Goal: Check status: Check status

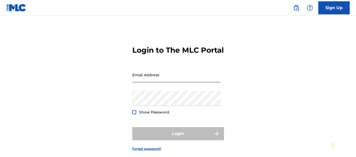
click at [196, 82] on input "Email Address" at bounding box center [176, 74] width 88 height 15
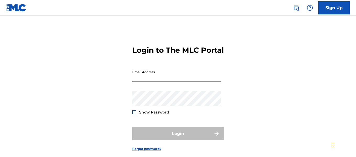
type input "[EMAIL_ADDRESS][DOMAIN_NAME]"
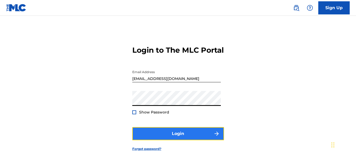
click at [161, 140] on button "Login" at bounding box center [178, 133] width 92 height 13
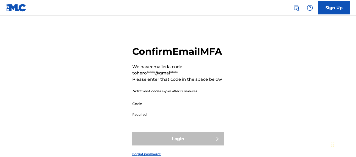
click at [162, 111] on input "Code" at bounding box center [176, 103] width 88 height 15
paste input "924266"
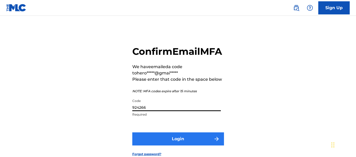
type input "924266"
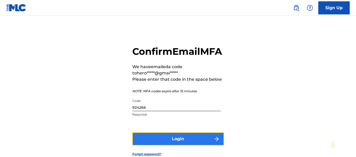
click at [169, 145] on button "Login" at bounding box center [178, 138] width 92 height 13
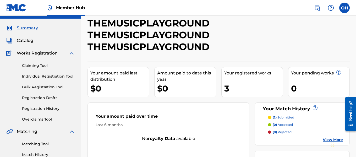
scroll to position [12, 0]
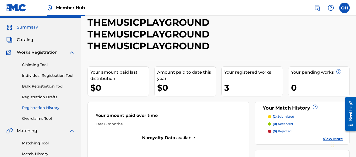
click at [48, 107] on link "Registration History" at bounding box center [48, 107] width 53 height 5
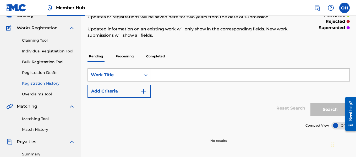
scroll to position [31, 0]
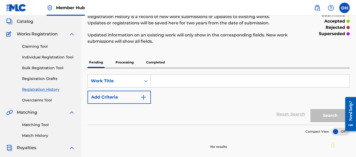
click at [120, 64] on p "Processing" at bounding box center [124, 62] width 21 height 11
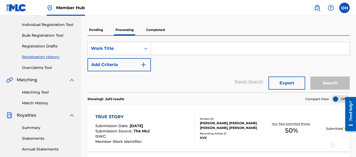
scroll to position [62, 0]
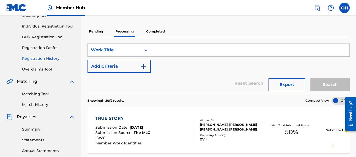
click at [153, 31] on p "Completed" at bounding box center [155, 31] width 22 height 11
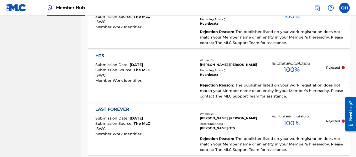
scroll to position [620, 0]
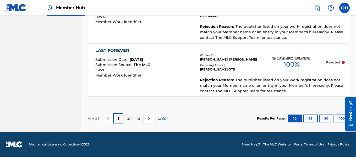
click at [160, 118] on p "LAST" at bounding box center [162, 118] width 11 height 6
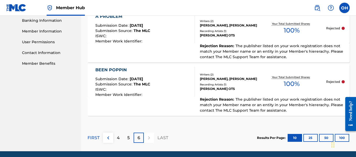
scroll to position [226, 0]
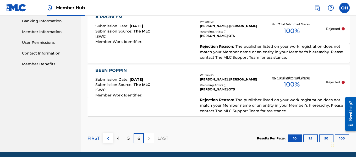
click at [189, 75] on div "BEEN POPPIN Submission Date : [DATE] Submission Source : The MLC ISWC : Member …" at bounding box center [144, 82] width 99 height 30
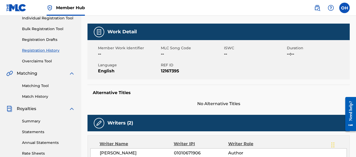
scroll to position [70, 0]
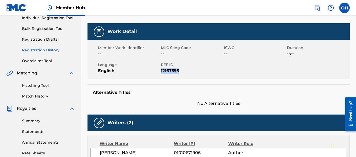
drag, startPoint x: 179, startPoint y: 70, endPoint x: 161, endPoint y: 69, distance: 18.6
click at [161, 69] on span "12167395" at bounding box center [192, 71] width 62 height 6
copy span "12167395"
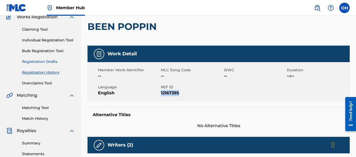
scroll to position [47, 0]
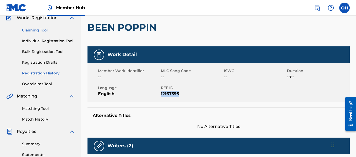
click at [40, 31] on link "Claiming Tool" at bounding box center [48, 29] width 53 height 5
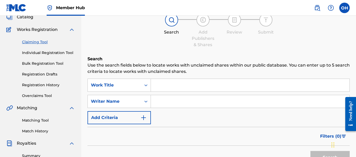
scroll to position [35, 0]
click at [145, 99] on icon "Search Form" at bounding box center [145, 100] width 5 height 5
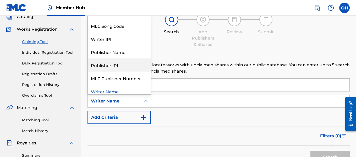
scroll to position [0, 0]
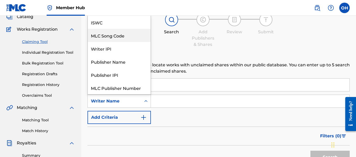
click at [129, 34] on div "MLC Song Code" at bounding box center [119, 35] width 63 height 13
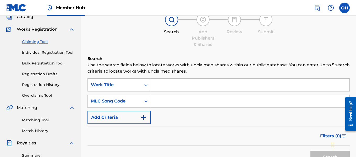
click at [162, 103] on input "Search Form" at bounding box center [250, 101] width 198 height 13
paste input "12167395"
type input "12167395"
click at [159, 86] on input "Search Form" at bounding box center [250, 85] width 198 height 13
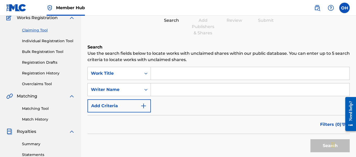
scroll to position [35, 0]
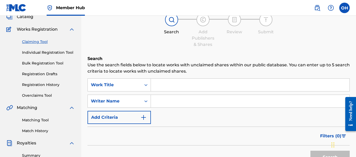
click at [154, 85] on input "Search Form" at bounding box center [250, 85] width 198 height 13
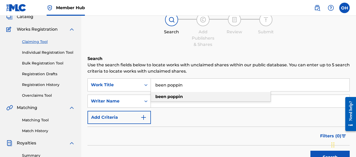
type input "been poppin"
click at [161, 97] on strong "been" at bounding box center [160, 96] width 11 height 5
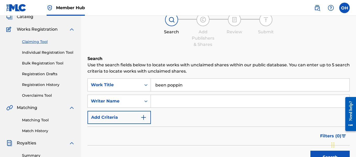
click at [161, 101] on input "Search Form" at bounding box center [250, 101] width 198 height 13
paste input "12167395"
type input "12167395"
click at [310, 151] on button "Search" at bounding box center [329, 157] width 39 height 13
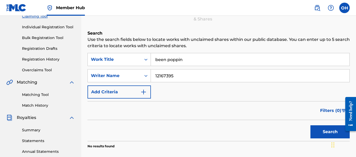
scroll to position [60, 0]
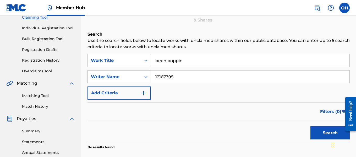
click at [146, 74] on div "Search Form" at bounding box center [145, 76] width 9 height 9
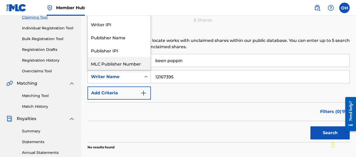
scroll to position [0, 0]
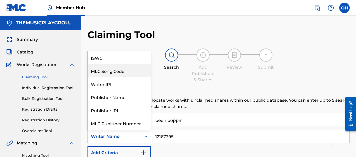
click at [107, 68] on div "MLC Song Code" at bounding box center [119, 70] width 63 height 13
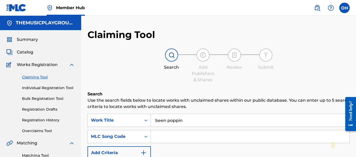
click at [162, 140] on input "Search Form" at bounding box center [250, 136] width 198 height 13
paste input "12167395"
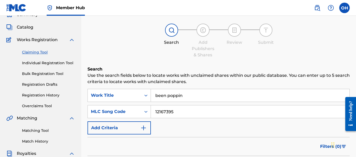
scroll to position [25, 0]
type input "12167395"
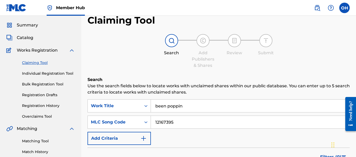
scroll to position [13, 0]
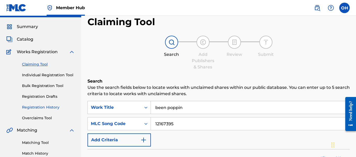
click at [47, 108] on link "Registration History" at bounding box center [48, 106] width 53 height 5
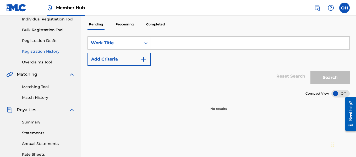
scroll to position [67, 0]
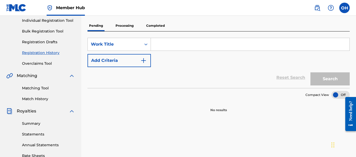
click at [125, 30] on p "Processing" at bounding box center [124, 25] width 21 height 11
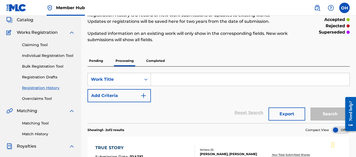
scroll to position [28, 0]
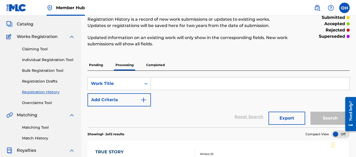
click at [153, 65] on p "Completed" at bounding box center [155, 64] width 22 height 11
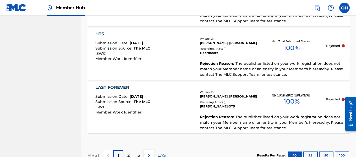
scroll to position [620, 0]
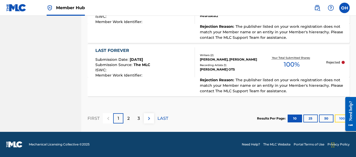
click at [340, 120] on button "100" at bounding box center [342, 118] width 14 height 8
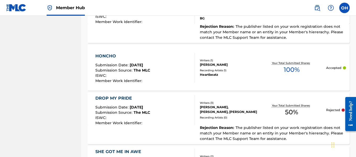
scroll to position [2024, 0]
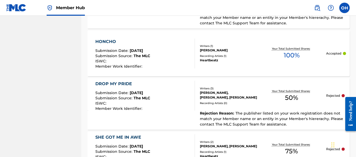
click at [229, 90] on div "[PERSON_NAME], [PERSON_NAME], [PERSON_NAME]" at bounding box center [228, 94] width 57 height 9
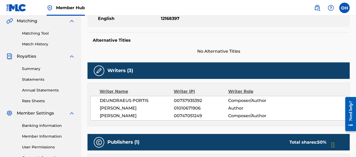
scroll to position [122, 0]
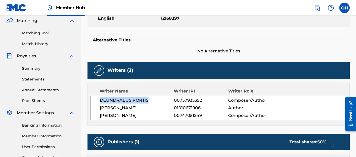
drag, startPoint x: 148, startPoint y: 99, endPoint x: 100, endPoint y: 99, distance: 47.9
click at [100, 99] on span "DEUNDRAEUS PORTIS" at bounding box center [137, 100] width 74 height 6
copy span "DEUNDRAEUS PORTIS"
click at [202, 124] on div "Writer Name Writer IPI Writer Role [PERSON_NAME] PORTIS 00757935392 Composer/Au…" at bounding box center [218, 103] width 262 height 43
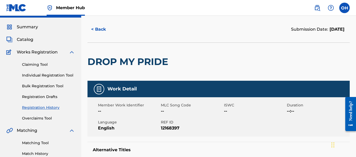
scroll to position [12, 0]
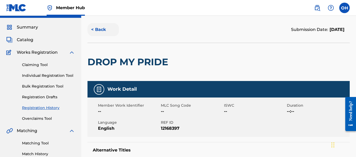
click at [93, 28] on button "< Back" at bounding box center [102, 29] width 31 height 13
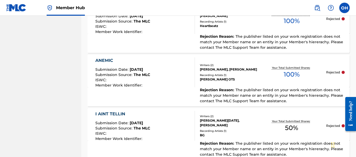
scroll to position [1892, 0]
